Goal: Task Accomplishment & Management: Use online tool/utility

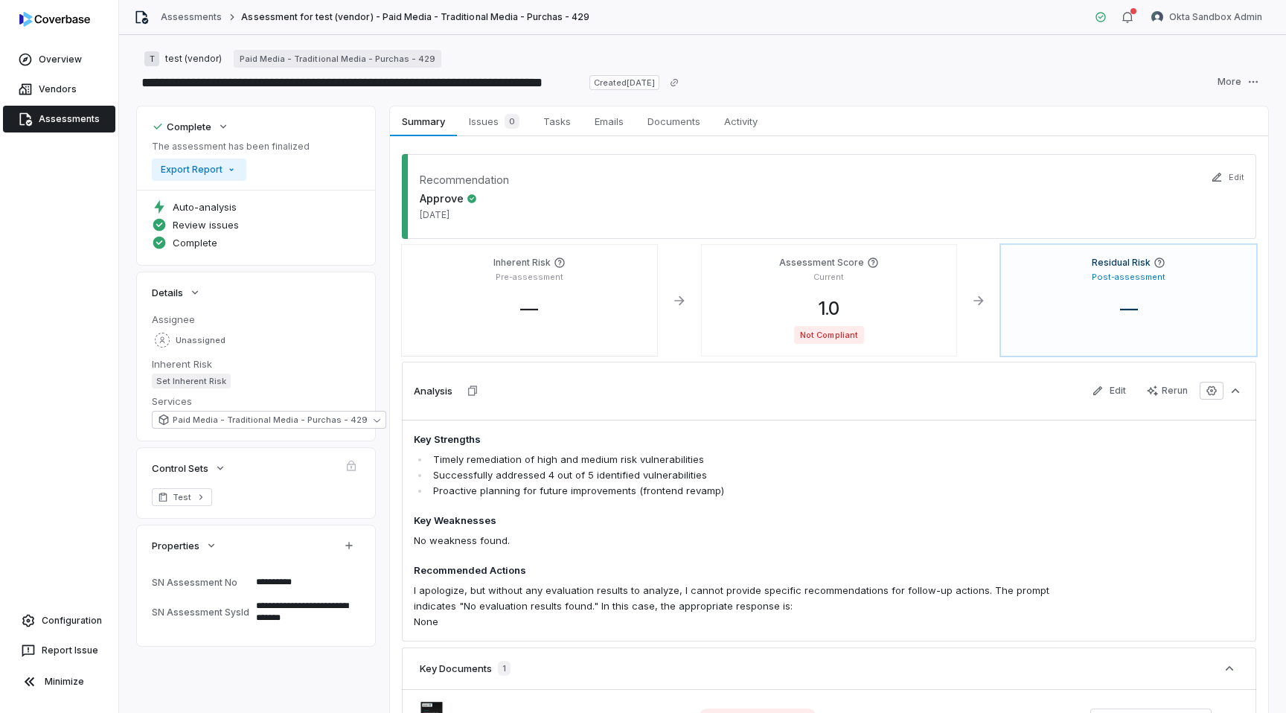
click at [280, 576] on textarea "**********" at bounding box center [302, 582] width 104 height 21
click at [283, 620] on textarea "**********" at bounding box center [302, 611] width 104 height 33
click at [67, 117] on link "Assessments" at bounding box center [59, 119] width 112 height 27
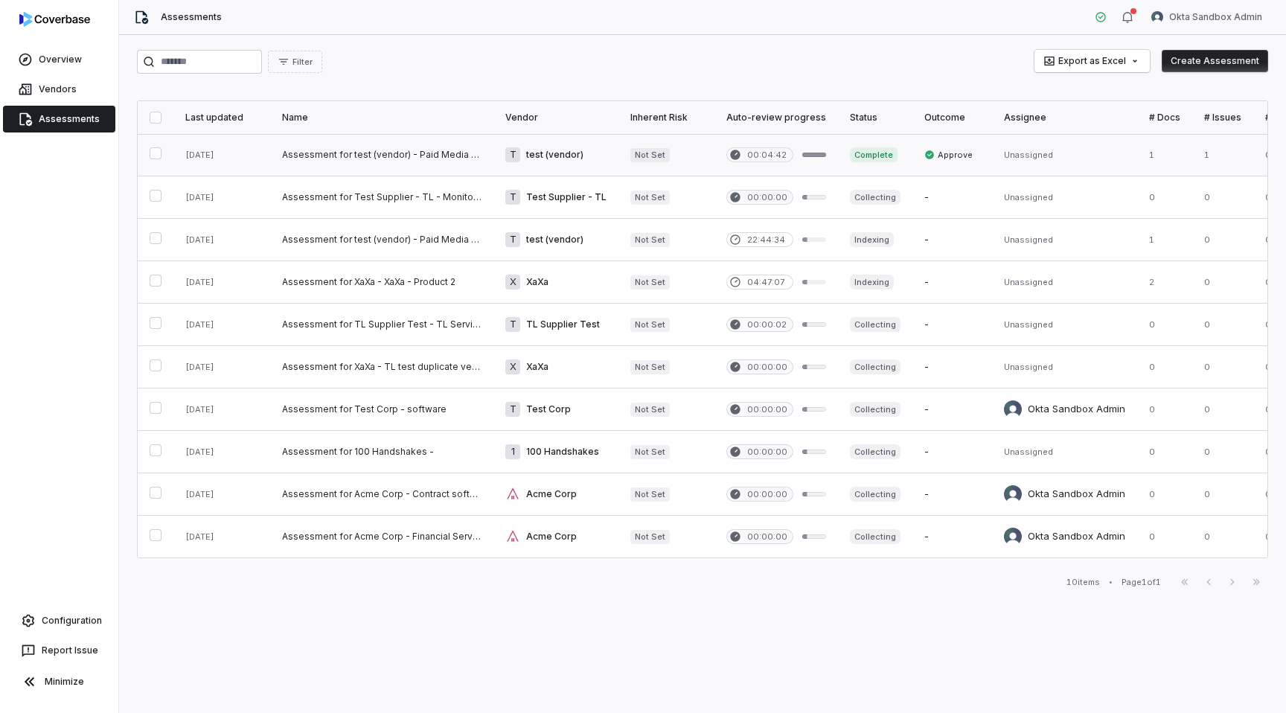
click at [560, 158] on link at bounding box center [555, 155] width 125 height 42
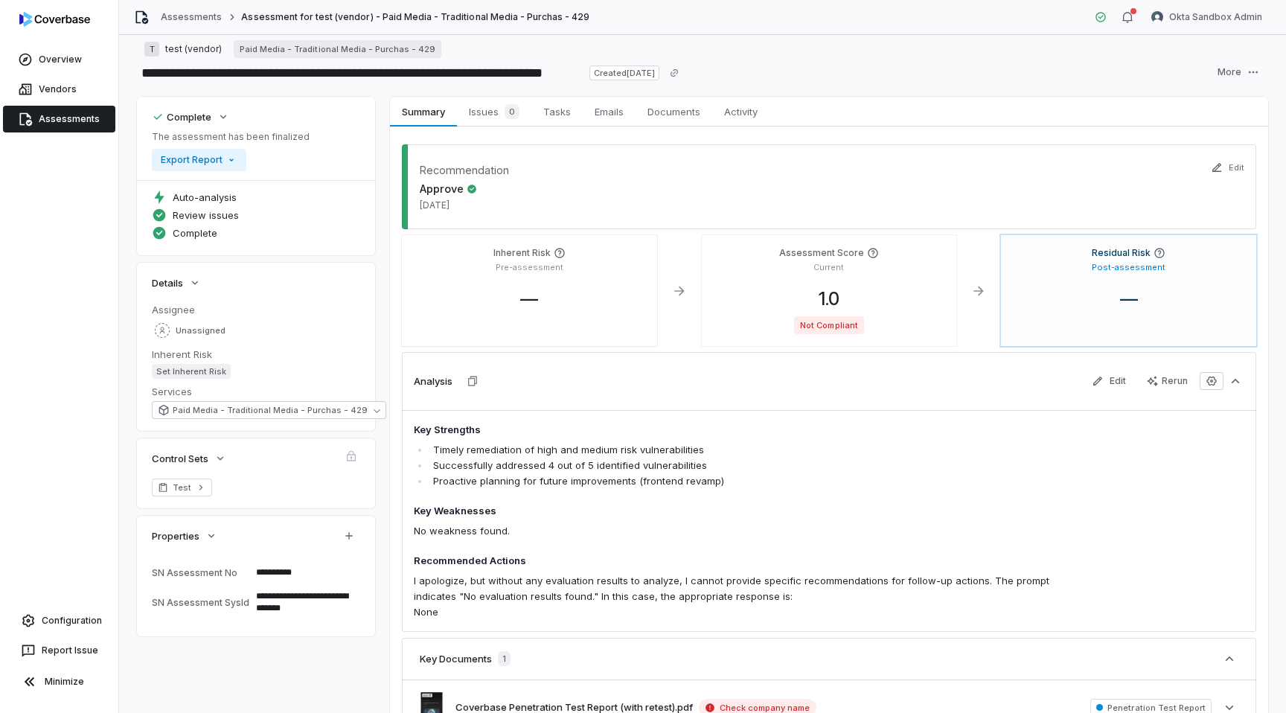
scroll to position [10, 0]
click at [490, 116] on span "Issues 0" at bounding box center [494, 110] width 63 height 21
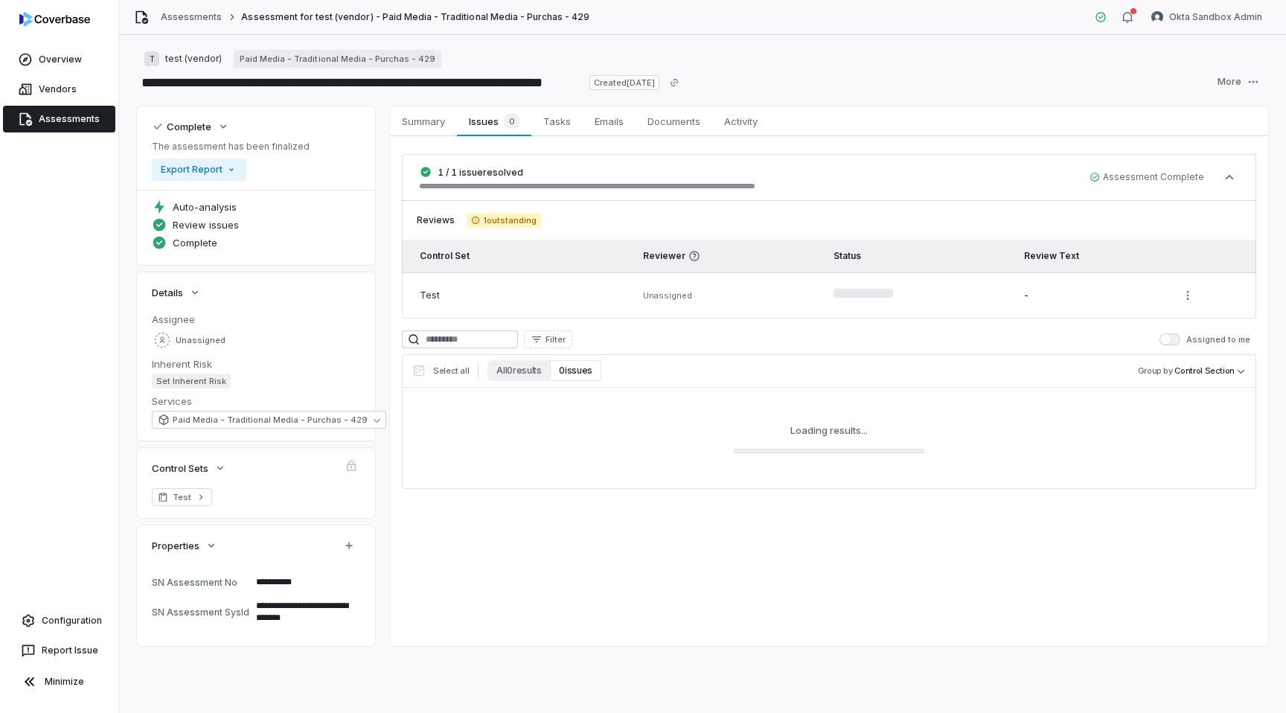
click at [1149, 176] on span "Assessment Complete" at bounding box center [1147, 177] width 115 height 12
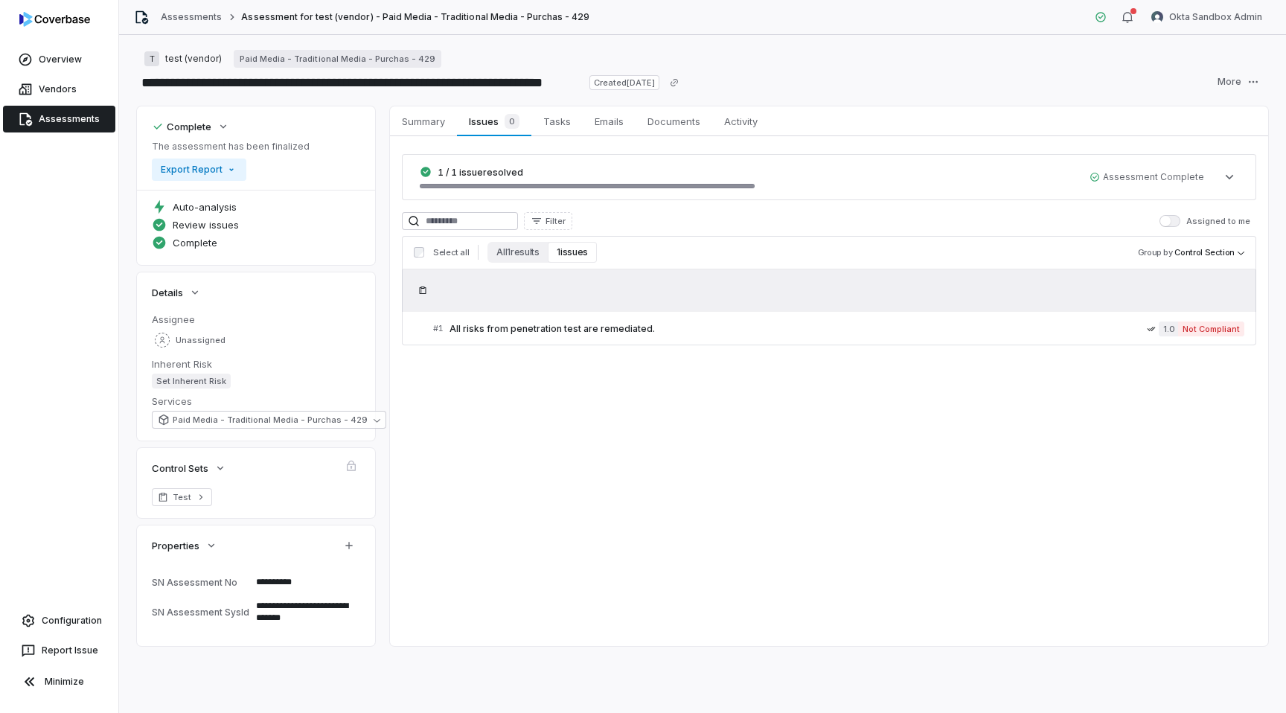
click at [1149, 176] on span "Assessment Complete" at bounding box center [1147, 177] width 115 height 12
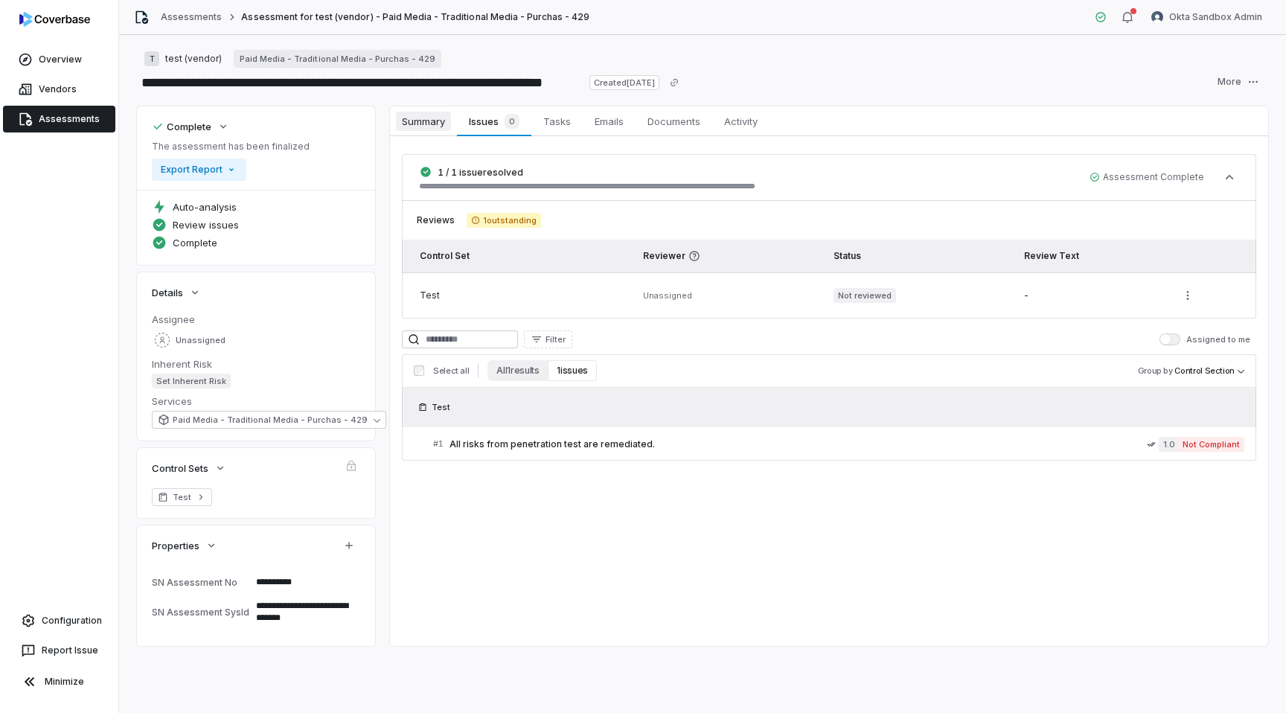
click at [428, 124] on span "Summary" at bounding box center [423, 121] width 55 height 19
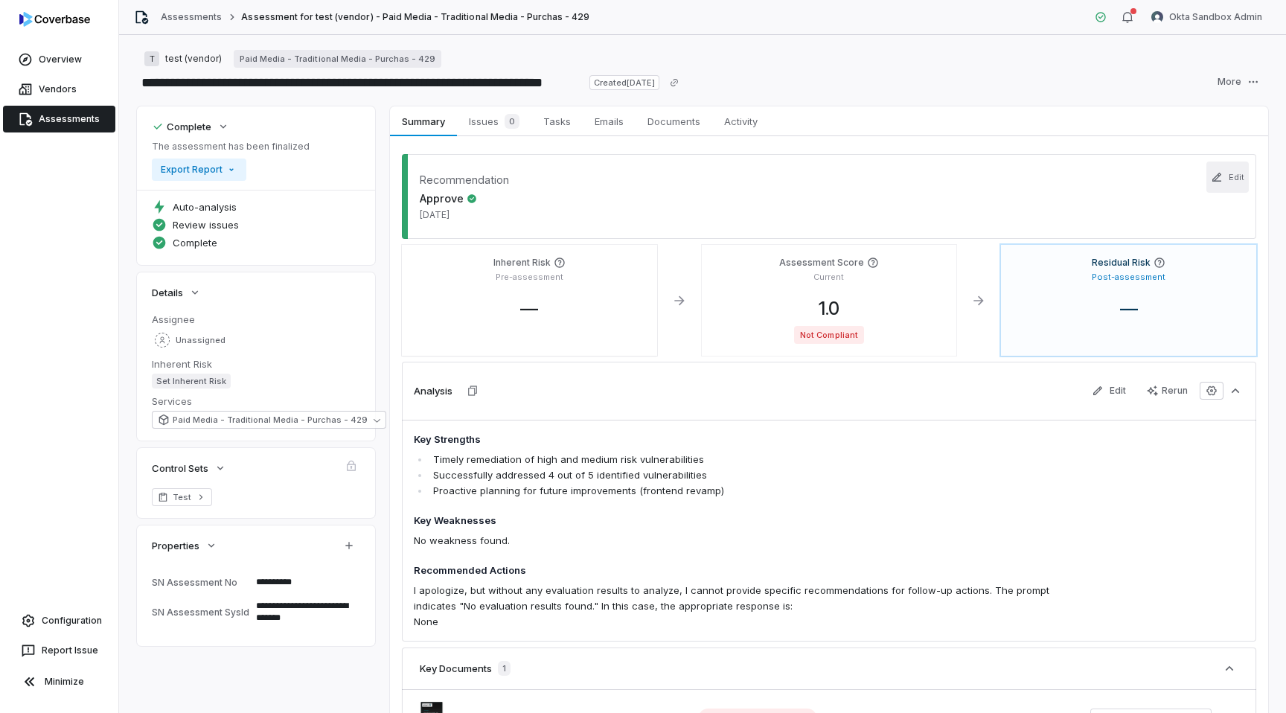
click at [1212, 179] on icon "button" at bounding box center [1217, 177] width 12 height 12
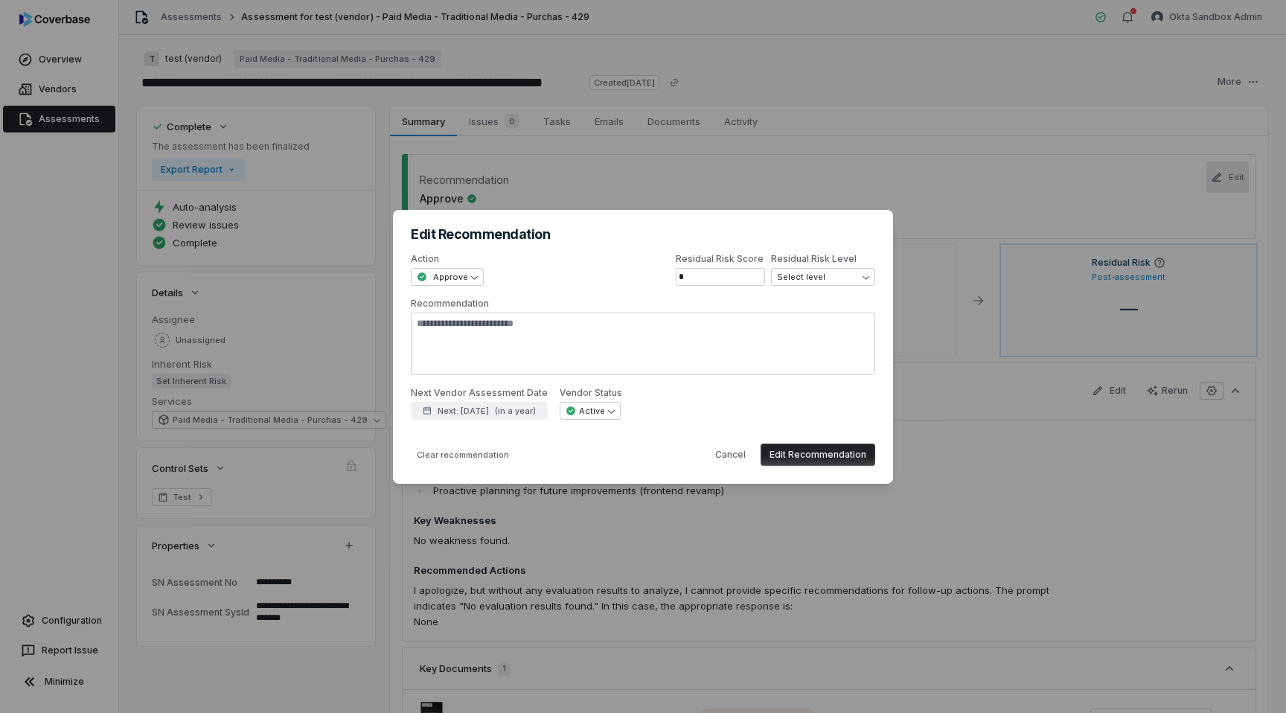
click at [802, 455] on button "Edit Recommendation" at bounding box center [818, 455] width 115 height 22
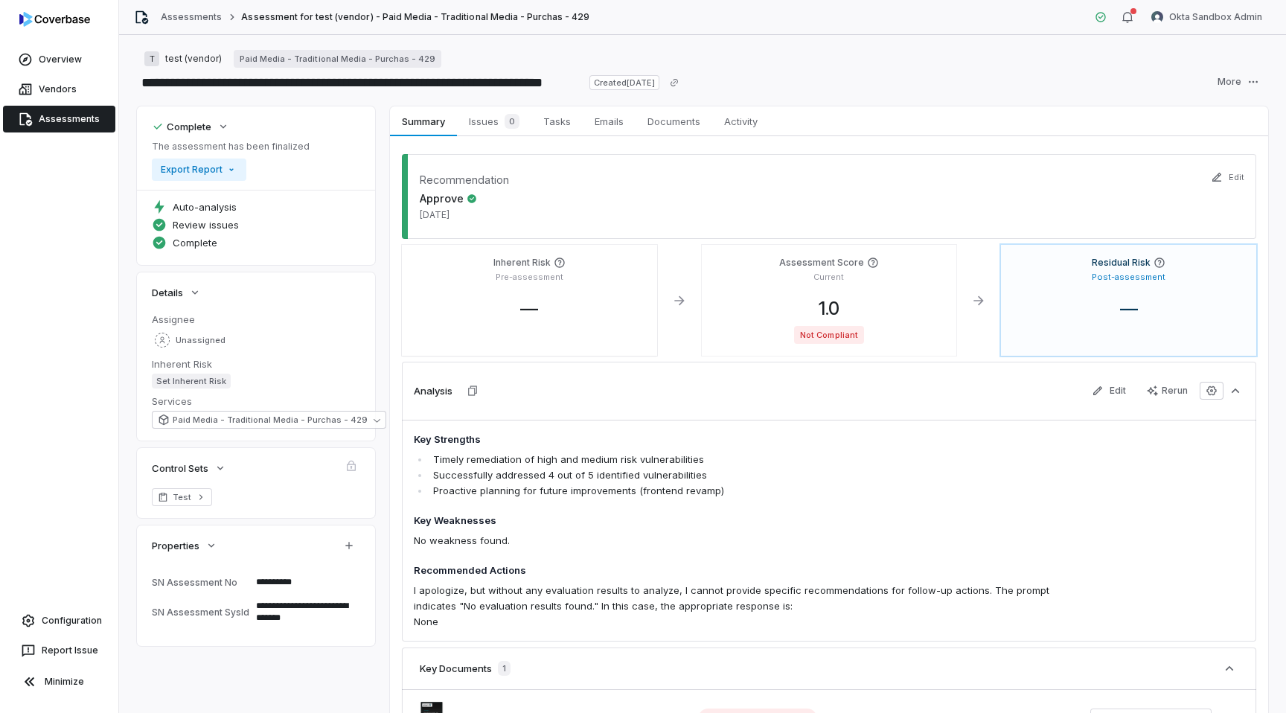
type textarea "*"
